Goal: Book appointment/travel/reservation

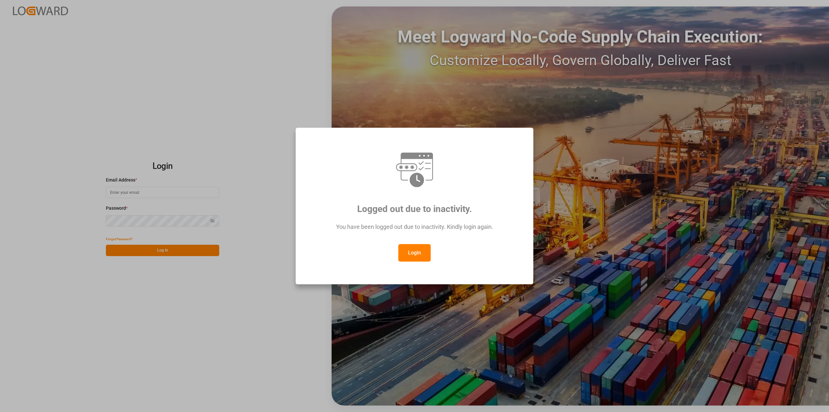
click at [419, 253] on button "Login" at bounding box center [415, 252] width 32 height 17
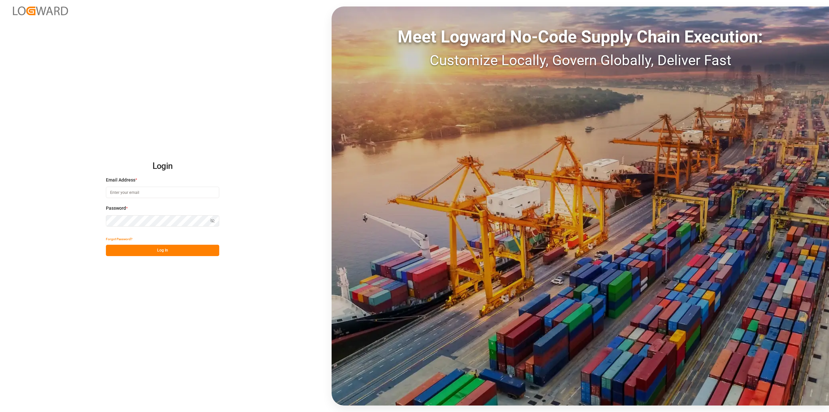
click at [188, 194] on input at bounding box center [162, 192] width 113 height 11
type input "[PERSON_NAME][EMAIL_ADDRESS][PERSON_NAME][DOMAIN_NAME]"
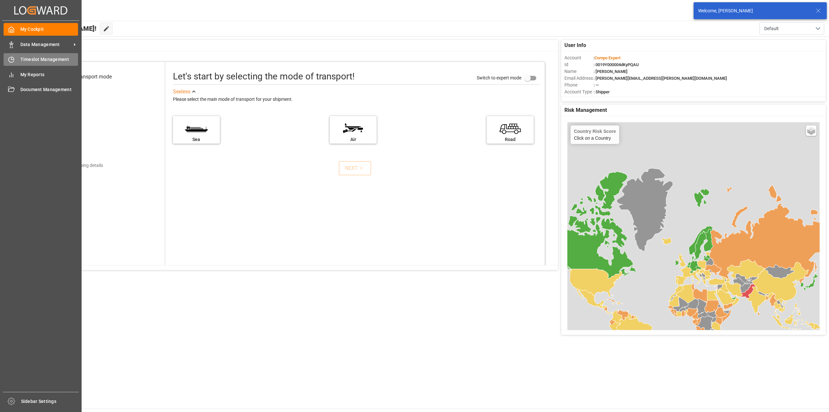
click at [17, 59] on div "Timeslot Management Timeslot Management" at bounding box center [41, 59] width 75 height 13
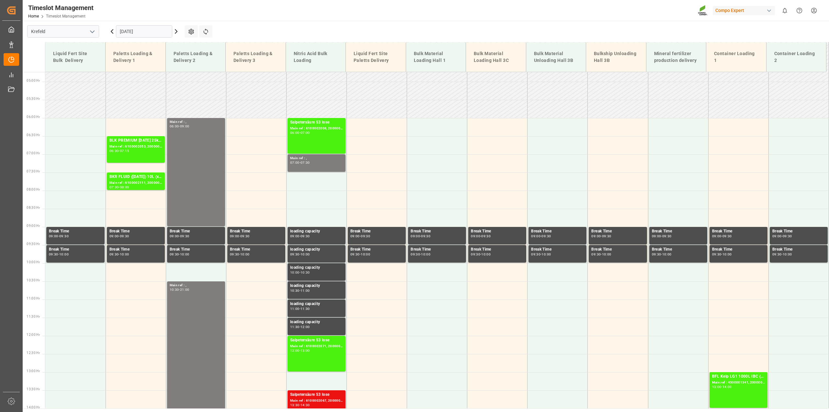
scroll to position [170, 0]
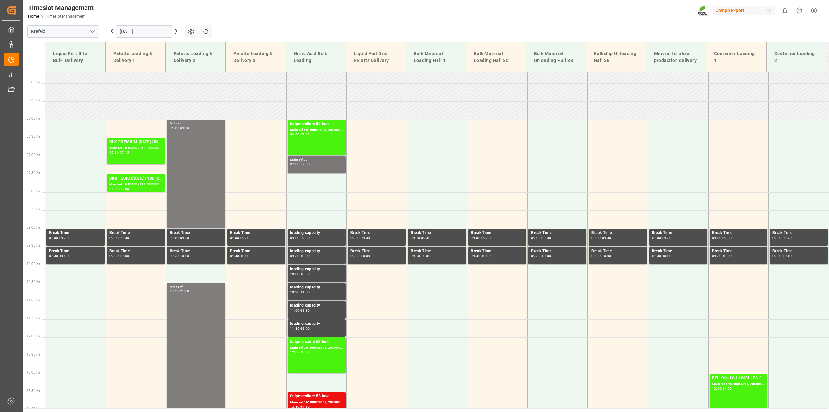
click at [310, 163] on div "07:30" at bounding box center [305, 164] width 9 height 3
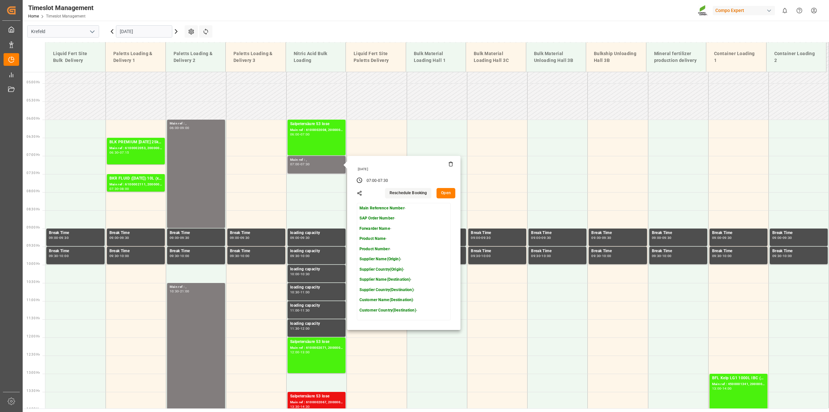
click at [451, 165] on icon at bounding box center [450, 163] width 5 height 5
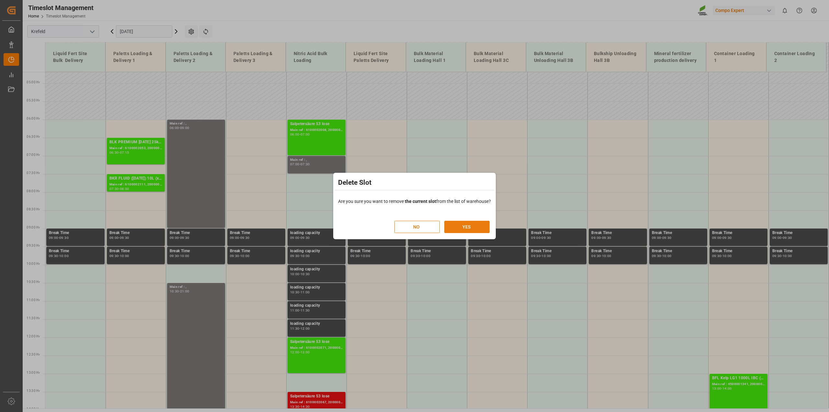
click at [471, 224] on button "YES" at bounding box center [467, 227] width 45 height 12
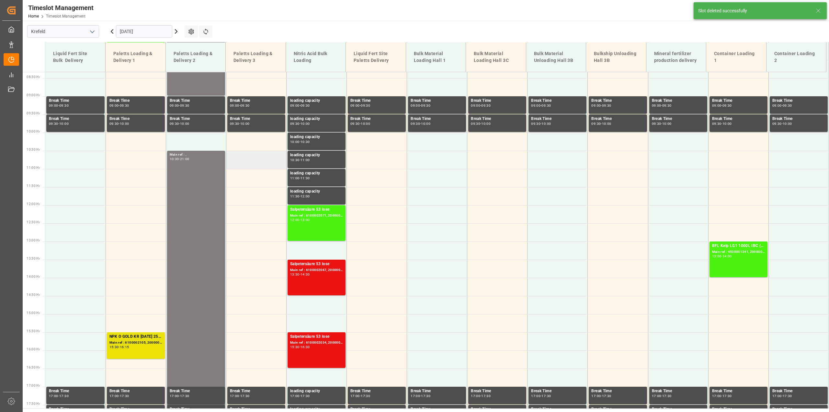
scroll to position [382, 0]
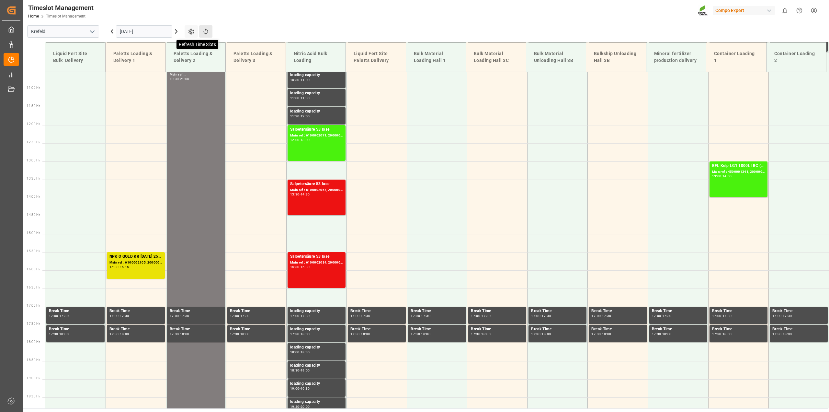
click at [208, 34] on icon at bounding box center [206, 31] width 7 height 7
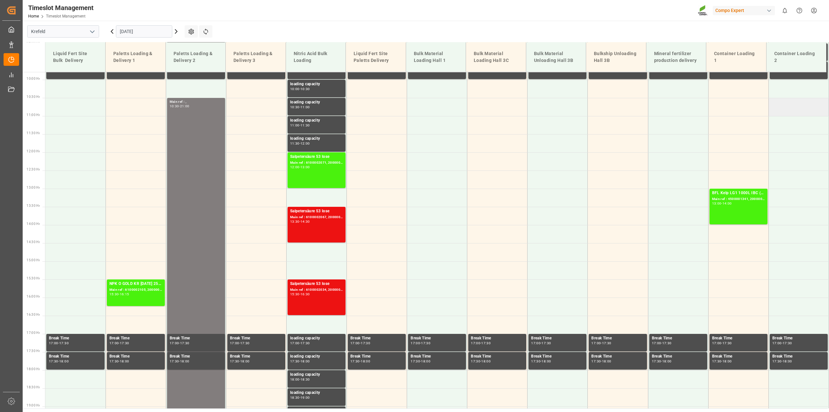
scroll to position [292, 0]
